Goal: Answer question/provide support

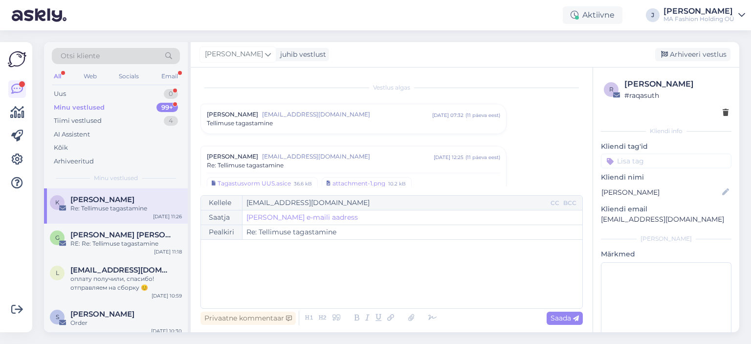
scroll to position [177, 0]
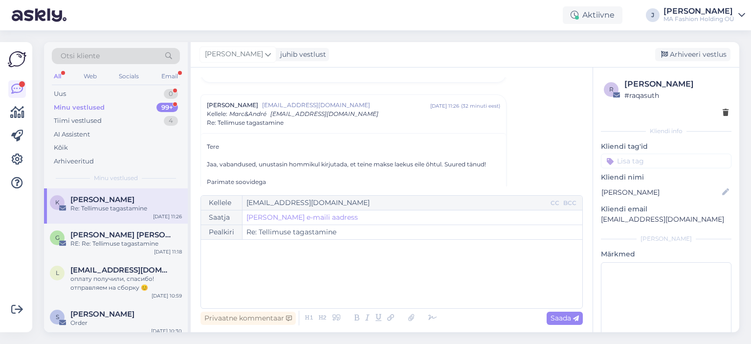
click at [173, 68] on div "Otsi kliente" at bounding box center [116, 59] width 128 height 22
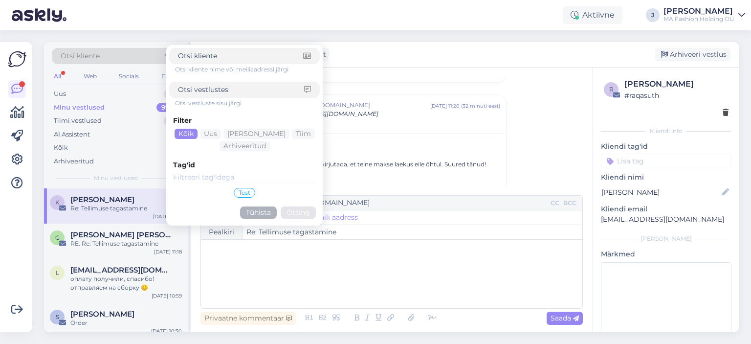
click at [170, 76] on div "Otsi kliente nime või meiliaadressi järgi Otsi vestluste sisu järgi Filter Kõik…" at bounding box center [244, 135] width 151 height 174
click at [158, 80] on div "All Web Socials Email" at bounding box center [116, 77] width 128 height 15
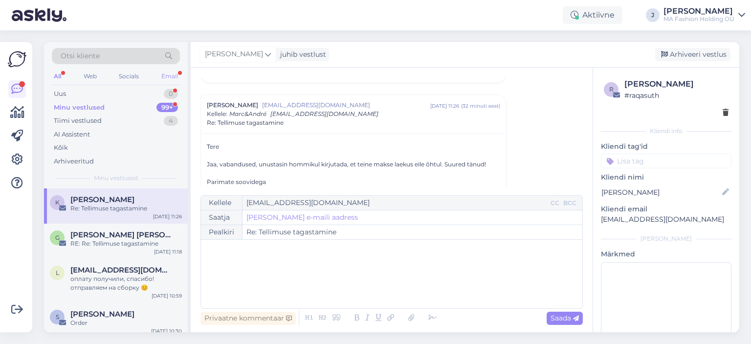
click at [161, 78] on div "Email" at bounding box center [169, 76] width 21 height 13
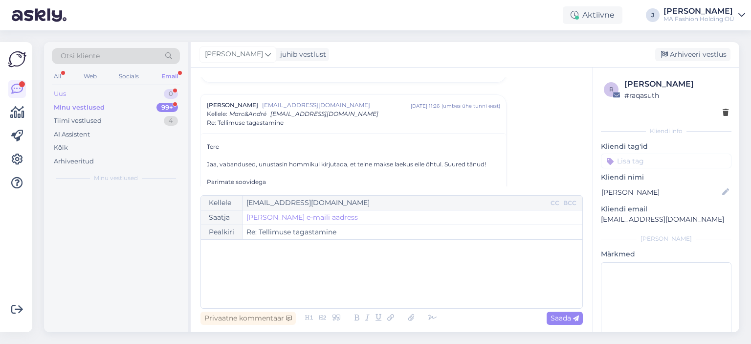
click at [158, 96] on div "Uus 0" at bounding box center [116, 94] width 128 height 14
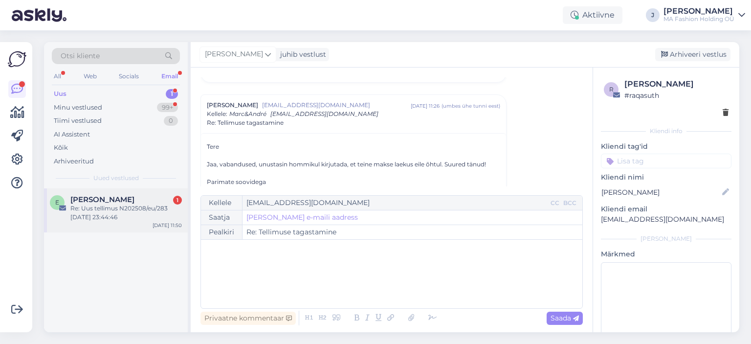
click at [139, 207] on div "Re: Uus tellimus N202508/eu/283 [DATE] 23:44:46" at bounding box center [125, 213] width 111 height 18
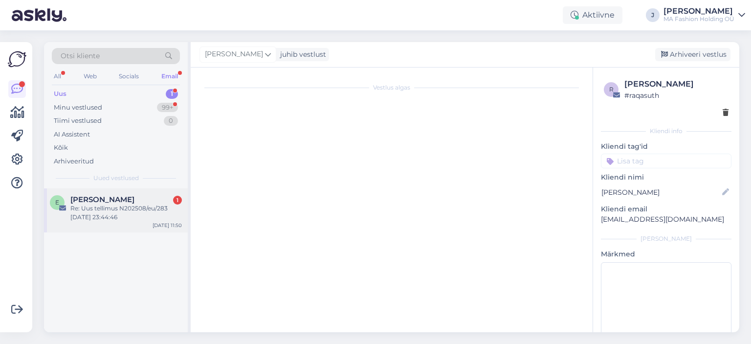
scroll to position [0, 0]
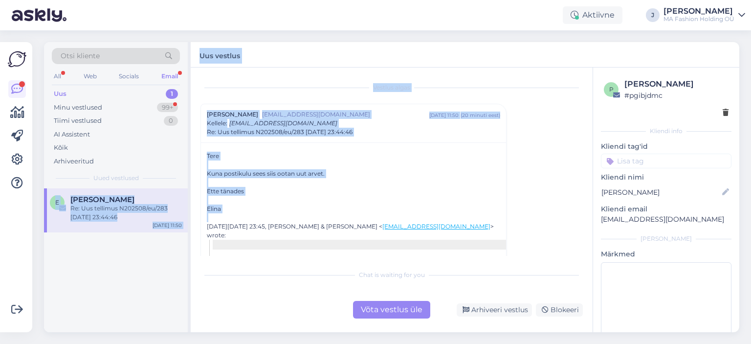
drag, startPoint x: 285, startPoint y: 213, endPoint x: 181, endPoint y: 150, distance: 121.7
click at [181, 150] on div "Otsi kliente All Web Socials Email Uus 1 Minu vestlused 99+ Tiimi vestlused 0 A…" at bounding box center [391, 187] width 695 height 290
click at [230, 179] on div at bounding box center [353, 182] width 293 height 9
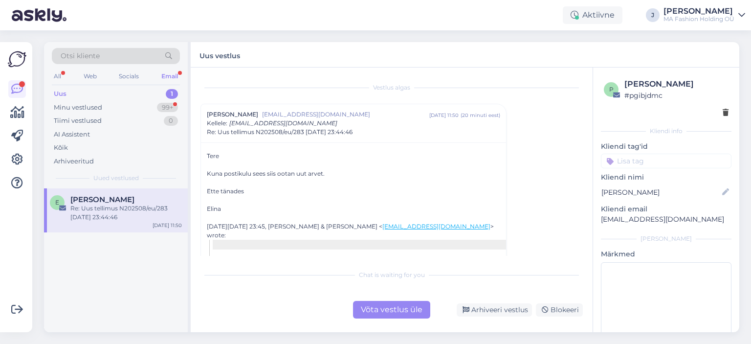
click at [212, 160] on div at bounding box center [353, 164] width 293 height 9
drag, startPoint x: 207, startPoint y: 152, endPoint x: 239, endPoint y: 201, distance: 58.4
click at [232, 196] on div at bounding box center [232, 196] width 0 height 0
drag, startPoint x: 239, startPoint y: 201, endPoint x: 194, endPoint y: 150, distance: 68.6
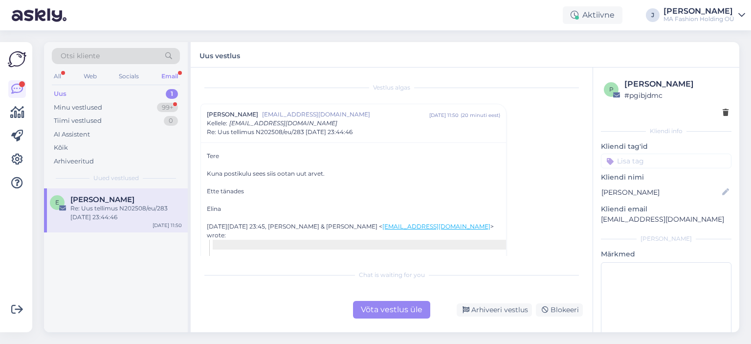
click at [194, 150] on div "Vestlus [PERSON_NAME] [PERSON_NAME][EMAIL_ADDRESS][DOMAIN_NAME] [DATE] 11:50 ( …" at bounding box center [392, 199] width 402 height 264
click at [224, 166] on div at bounding box center [353, 164] width 293 height 9
drag, startPoint x: 213, startPoint y: 150, endPoint x: 237, endPoint y: 198, distance: 54.0
click at [270, 188] on div "Ette tänades" at bounding box center [353, 191] width 293 height 9
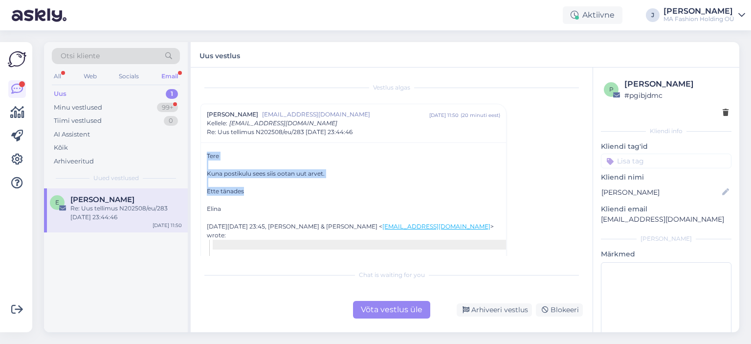
drag, startPoint x: 285, startPoint y: 189, endPoint x: 203, endPoint y: 151, distance: 90.5
click at [234, 179] on div at bounding box center [353, 182] width 293 height 9
click at [264, 198] on div at bounding box center [353, 199] width 293 height 9
drag, startPoint x: 260, startPoint y: 195, endPoint x: 206, endPoint y: 158, distance: 66.0
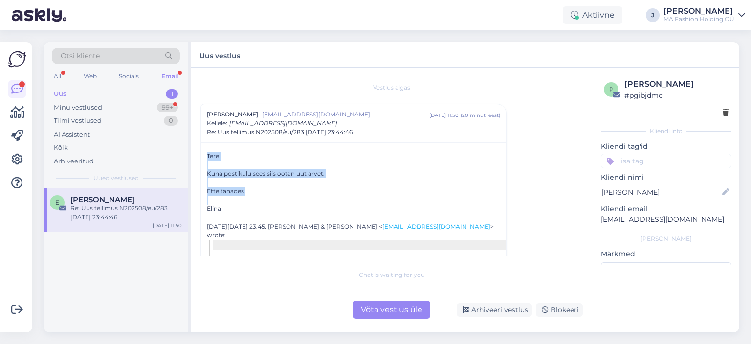
click at [231, 178] on div at bounding box center [353, 182] width 293 height 9
drag, startPoint x: 241, startPoint y: 195, endPoint x: 204, endPoint y: 157, distance: 53.9
click at [263, 199] on div at bounding box center [353, 199] width 293 height 9
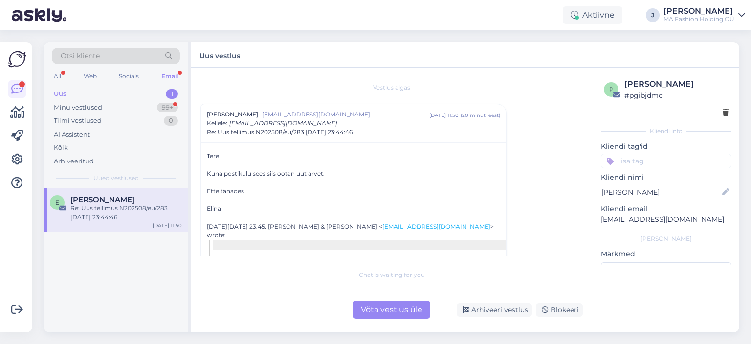
click at [402, 311] on div "Võta vestlus üle" at bounding box center [391, 310] width 77 height 18
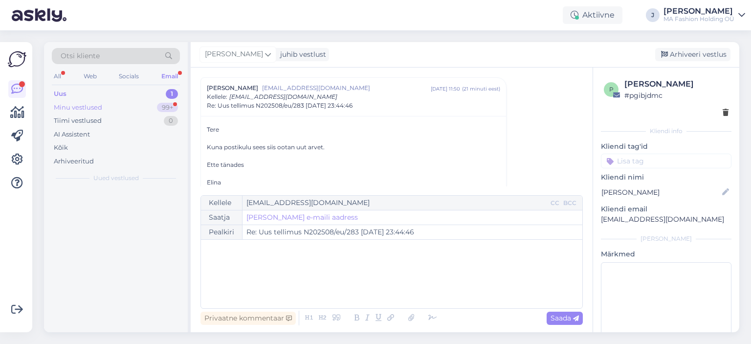
drag, startPoint x: 124, startPoint y: 109, endPoint x: 123, endPoint y: 104, distance: 5.5
click at [124, 109] on div "Minu vestlused 99+" at bounding box center [116, 108] width 128 height 14
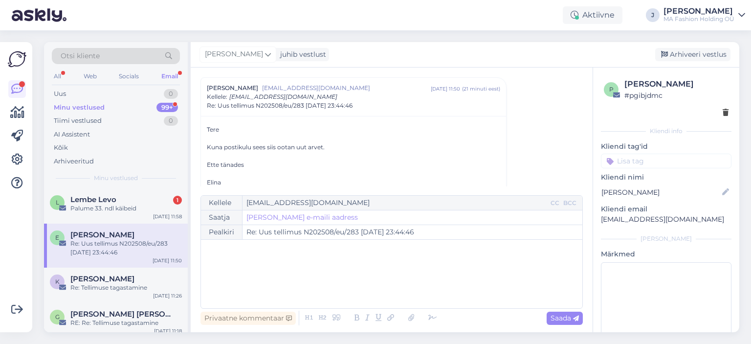
click at [123, 185] on div "Otsi kliente All Web Socials Email Uus 0 Minu vestlused 99+ Tiimi vestlused 0 A…" at bounding box center [116, 115] width 144 height 146
click at [123, 195] on div "[PERSON_NAME] 1" at bounding box center [125, 199] width 111 height 9
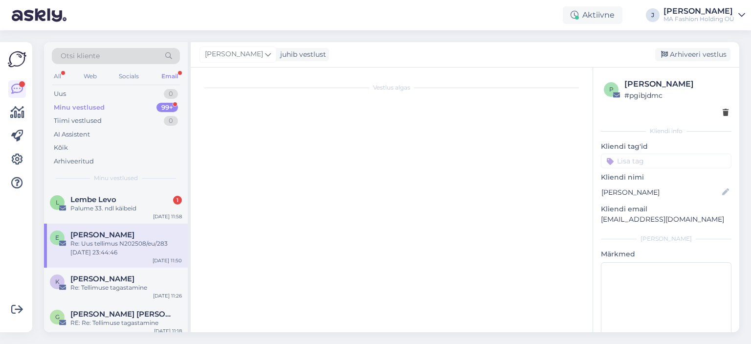
scroll to position [135, 0]
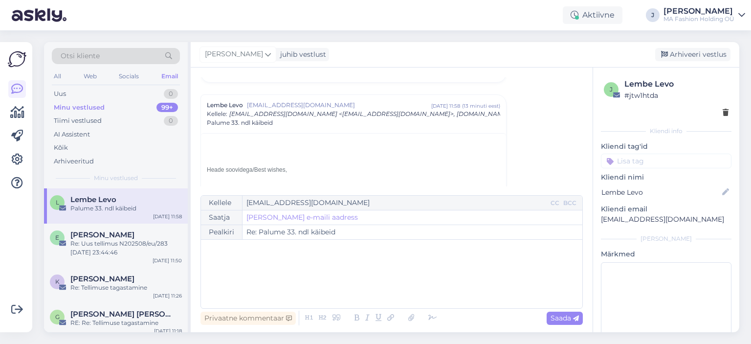
click at [275, 168] on span "/Best wishes," at bounding box center [269, 169] width 35 height 7
click at [126, 231] on div "[PERSON_NAME] 1" at bounding box center [125, 234] width 111 height 9
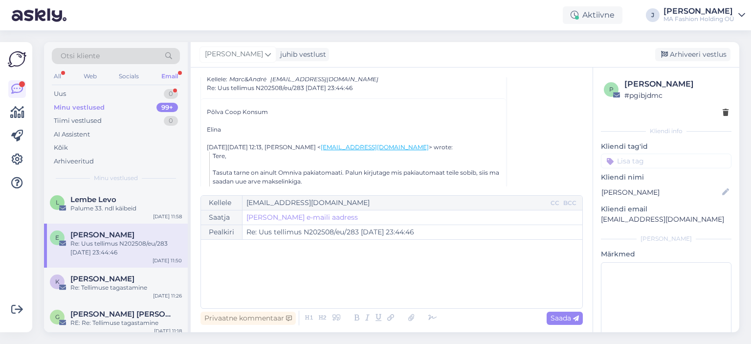
scroll to position [101, 0]
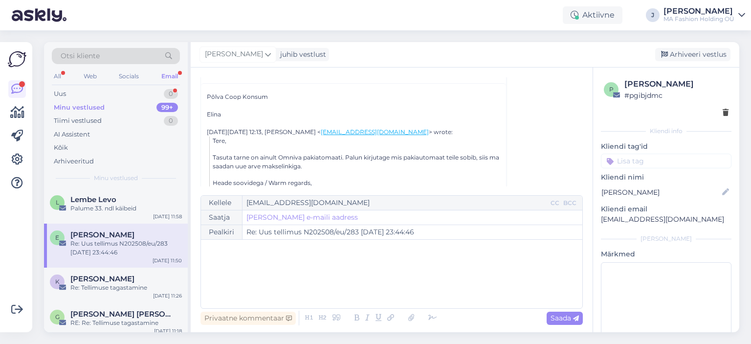
click at [158, 84] on div "All Web Socials Email" at bounding box center [116, 77] width 128 height 15
click at [140, 97] on div "Uus 0" at bounding box center [116, 94] width 128 height 14
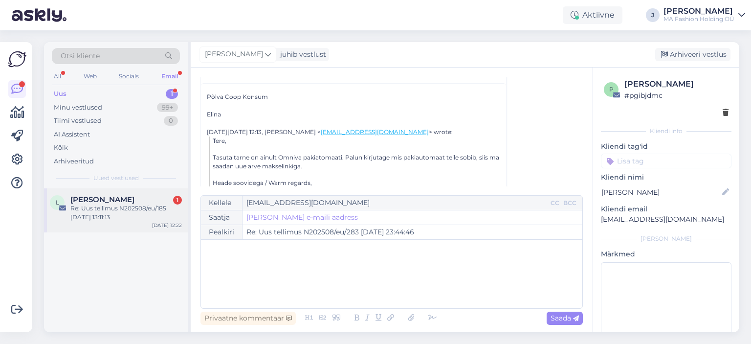
click at [139, 198] on div "[PERSON_NAME] 1" at bounding box center [125, 199] width 111 height 9
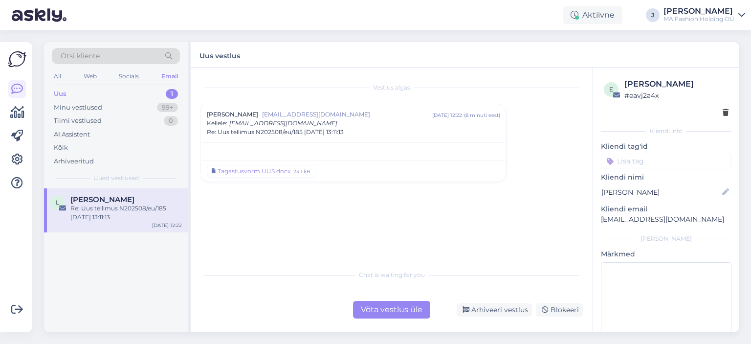
click at [371, 316] on div "Võta vestlus üle" at bounding box center [391, 310] width 77 height 18
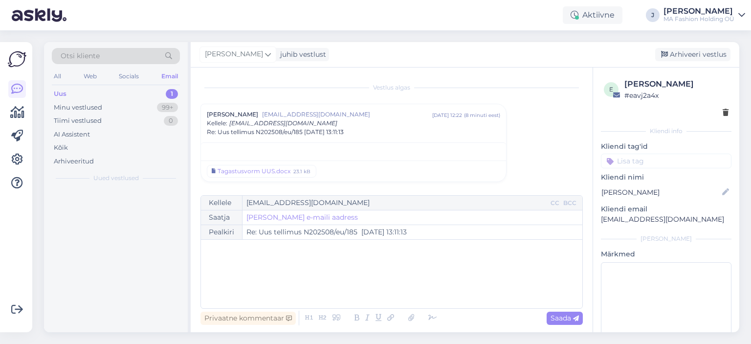
click at [371, 307] on div "Kellele [EMAIL_ADDRESS][DOMAIN_NAME] CC BCC Saatja [PERSON_NAME] saatja e-maili…" at bounding box center [391, 261] width 382 height 132
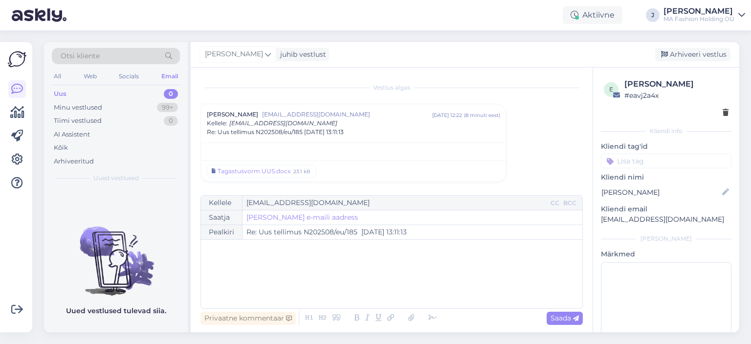
click at [68, 80] on div "All Web Socials Email" at bounding box center [116, 77] width 128 height 15
click at [66, 79] on div "All Web Socials Email" at bounding box center [116, 77] width 128 height 15
click at [63, 72] on div "All Web Socials Email" at bounding box center [116, 77] width 128 height 15
